Goal: Download file/media

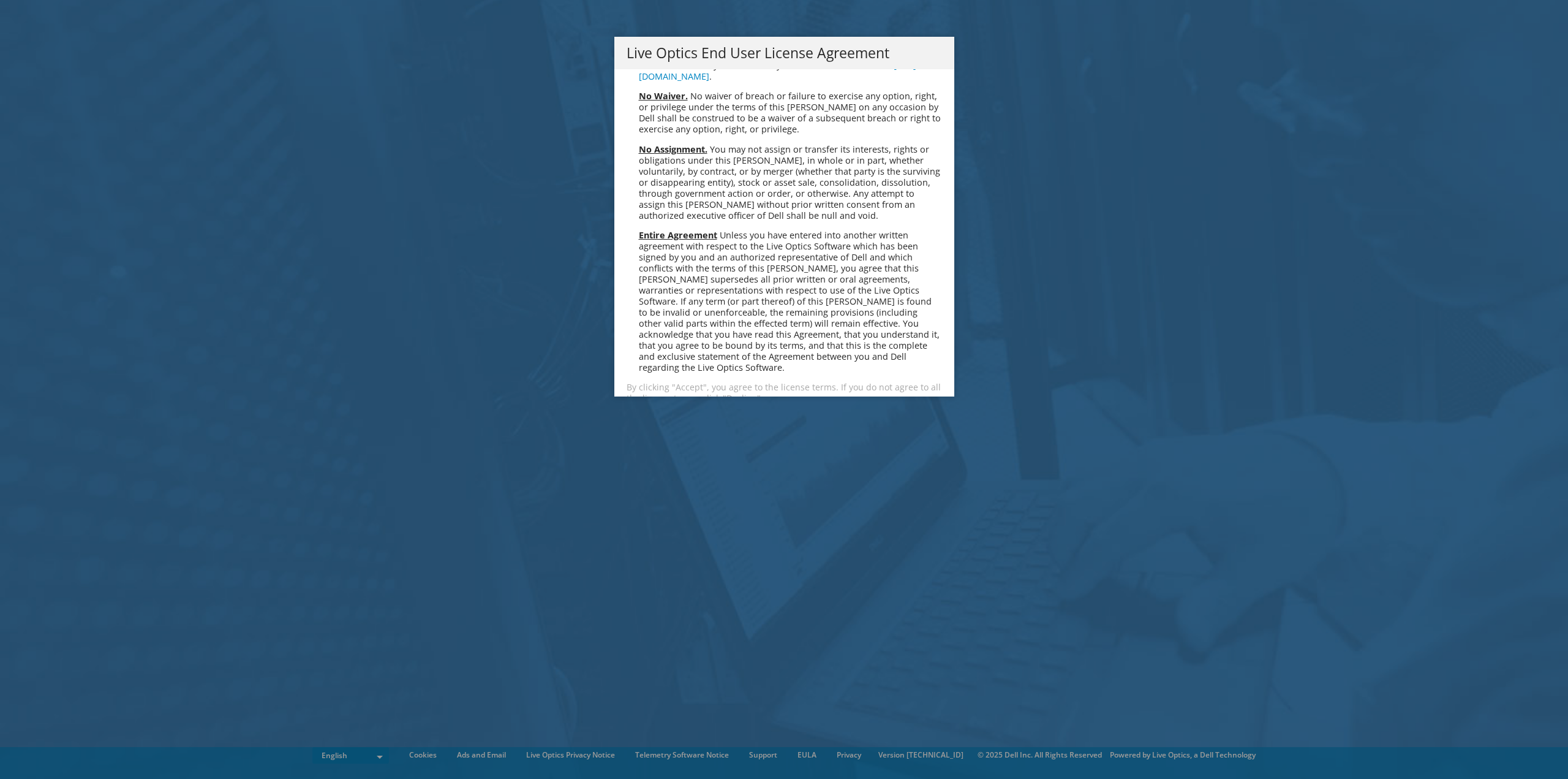
scroll to position [4636, 0]
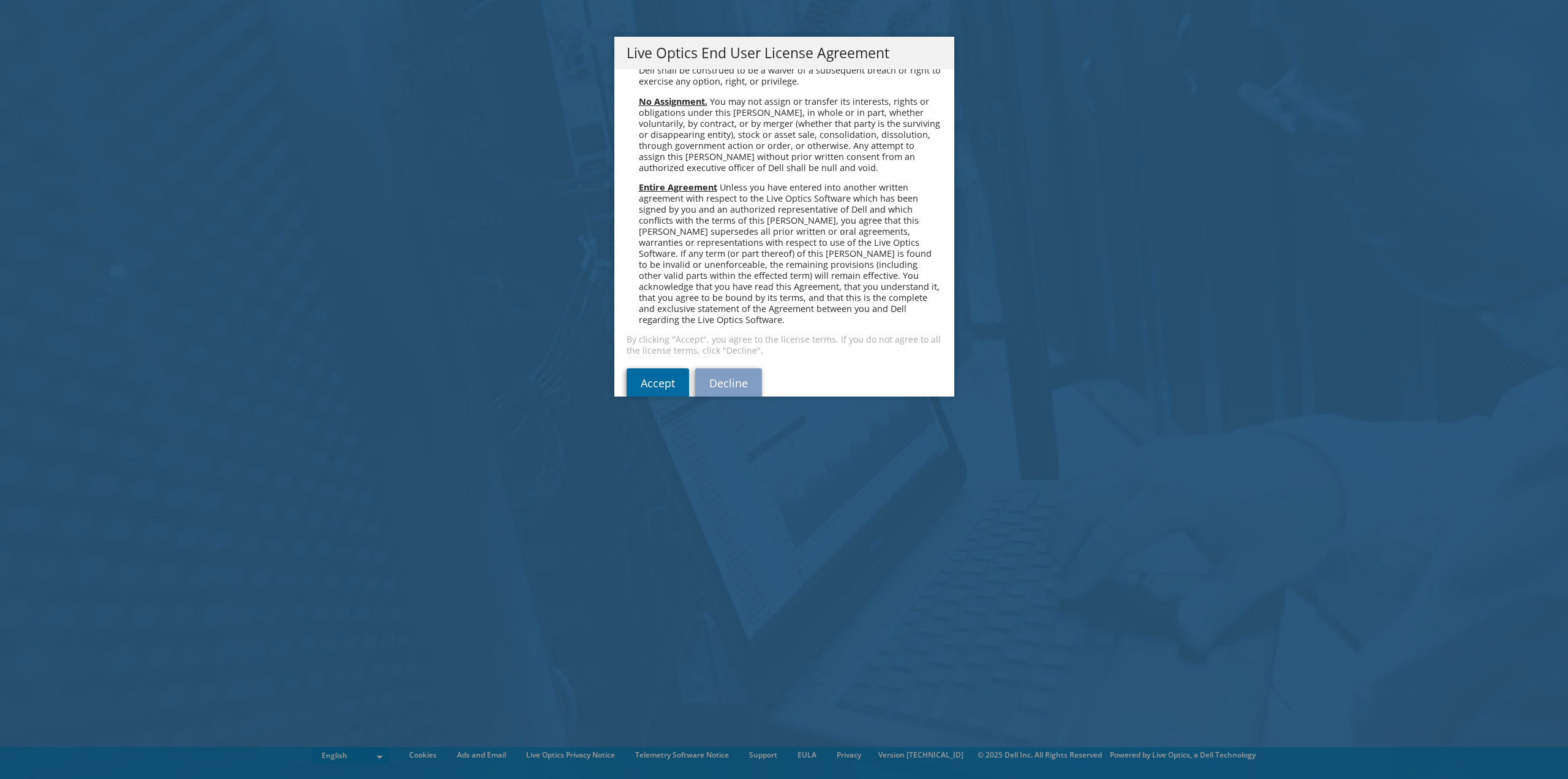
click at [638, 368] on link "Accept" at bounding box center [658, 382] width 62 height 29
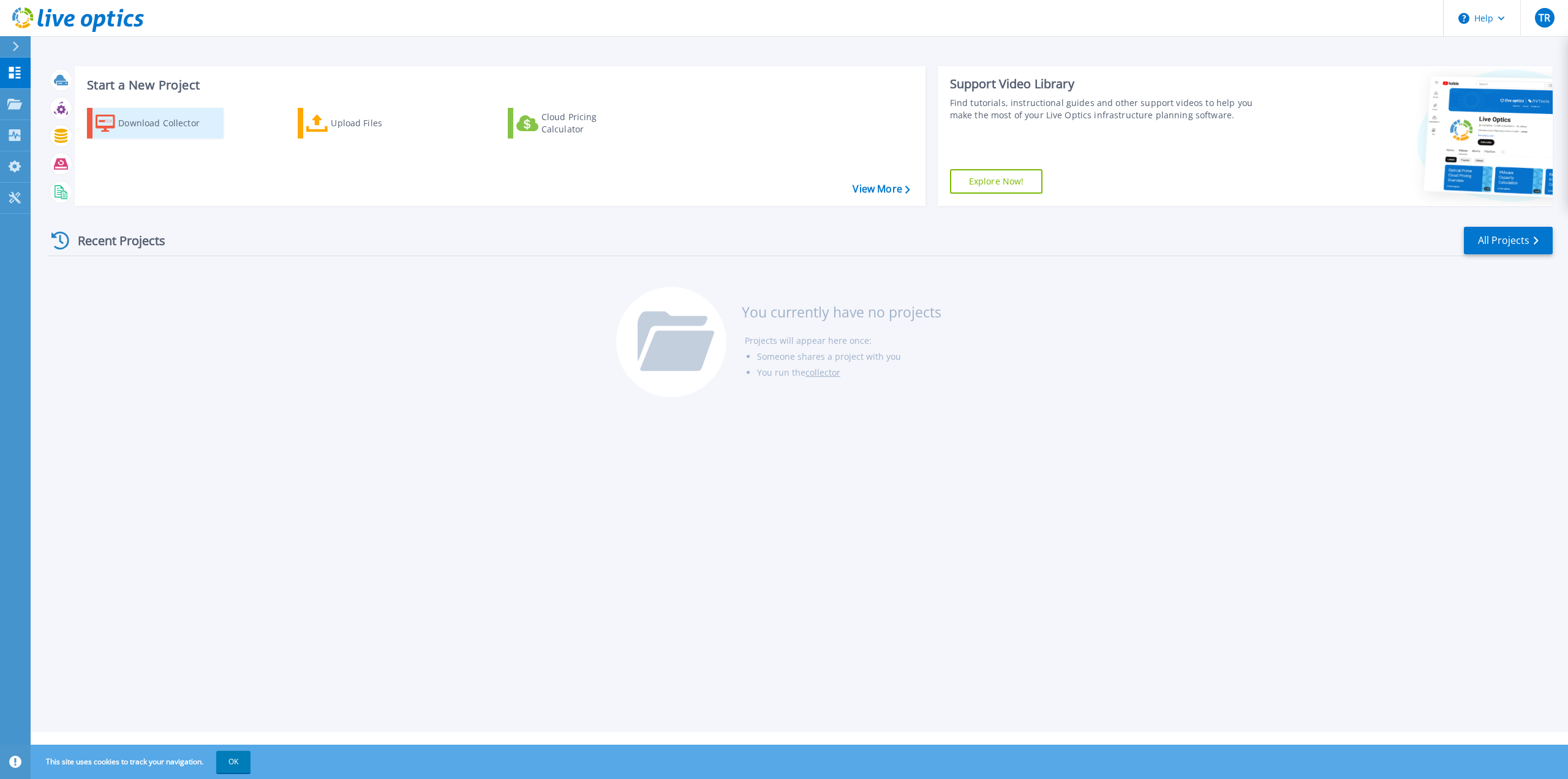
click at [173, 134] on div "Download Collector" at bounding box center [167, 123] width 98 height 24
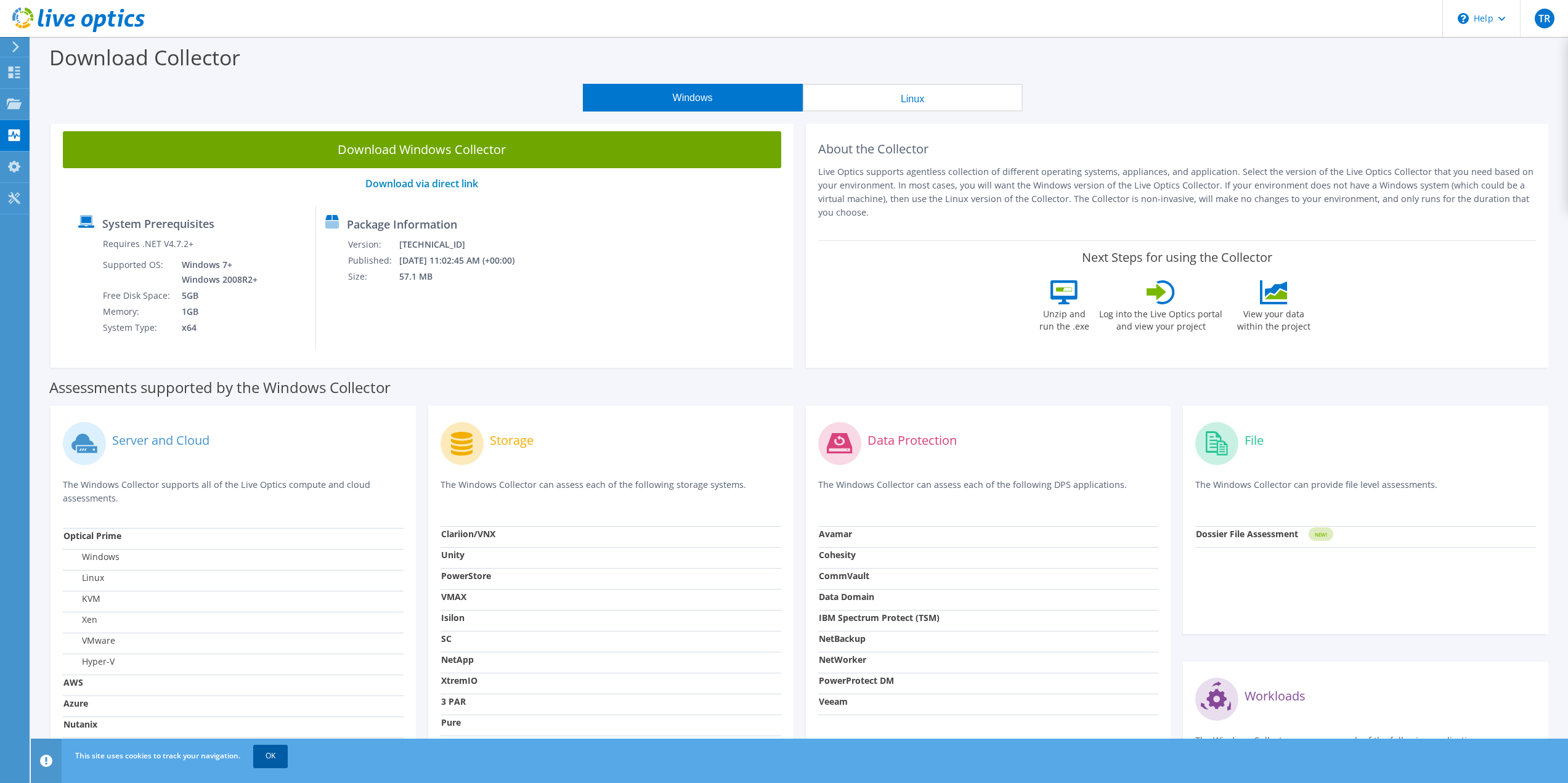
click at [262, 753] on link "OK" at bounding box center [270, 756] width 35 height 22
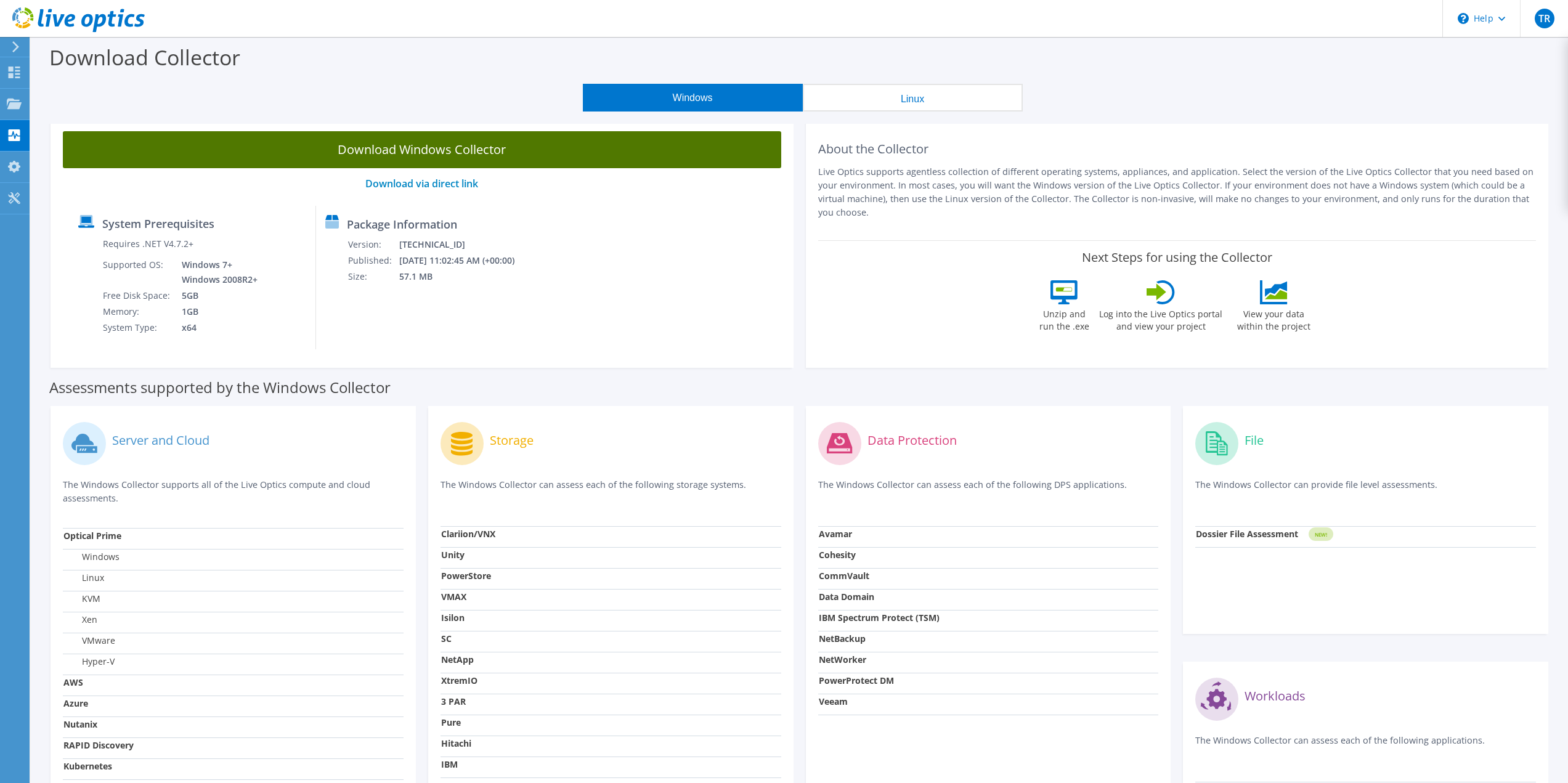
click at [450, 146] on link "Download Windows Collector" at bounding box center [421, 150] width 718 height 37
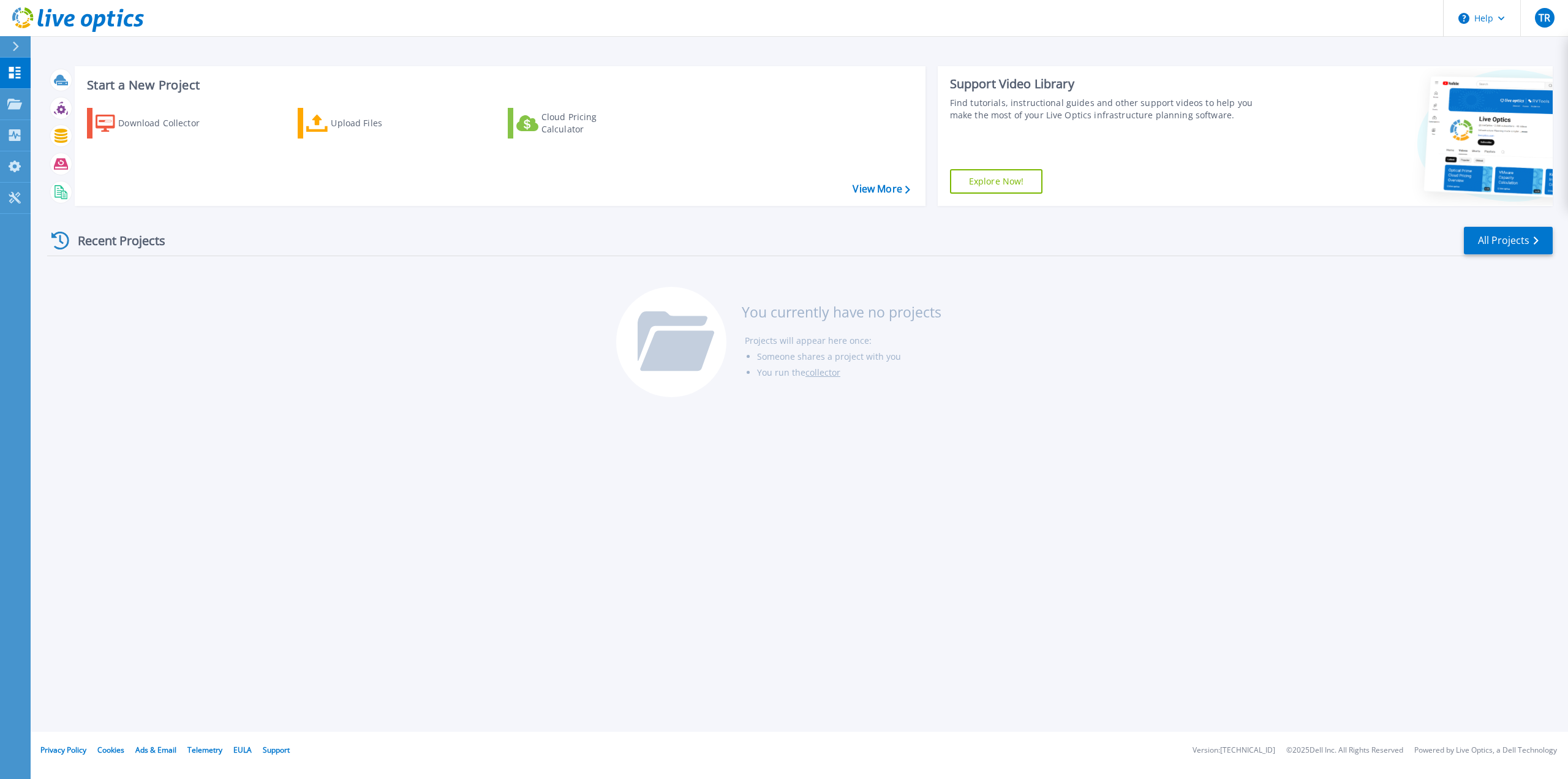
click at [1013, 184] on link "Explore Now!" at bounding box center [997, 181] width 93 height 24
